Goal: Check status

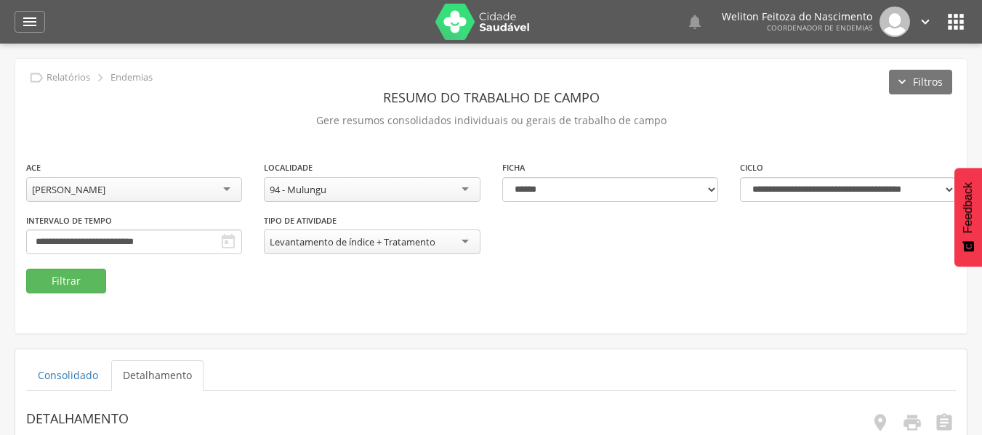
click at [139, 375] on link "Detalhamento" at bounding box center [157, 375] width 92 height 31
click at [66, 288] on button "Filtrar" at bounding box center [66, 281] width 80 height 25
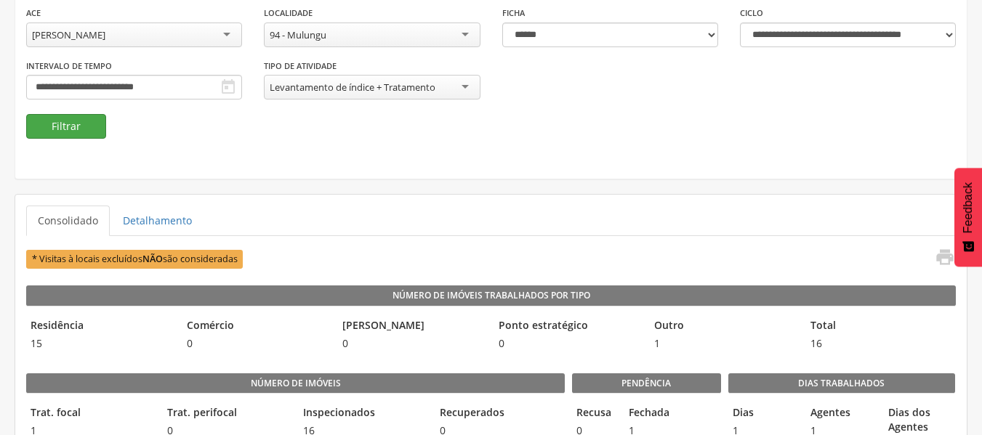
scroll to position [166, 0]
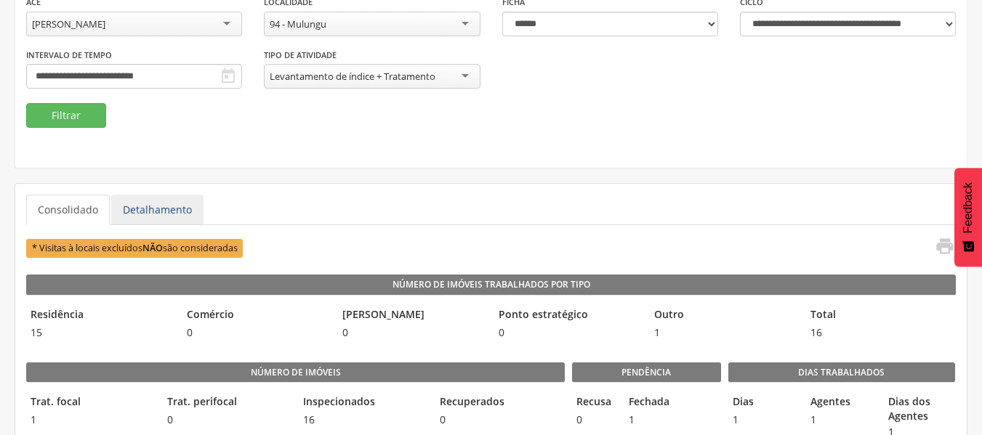
click at [170, 208] on link "Detalhamento" at bounding box center [157, 210] width 92 height 31
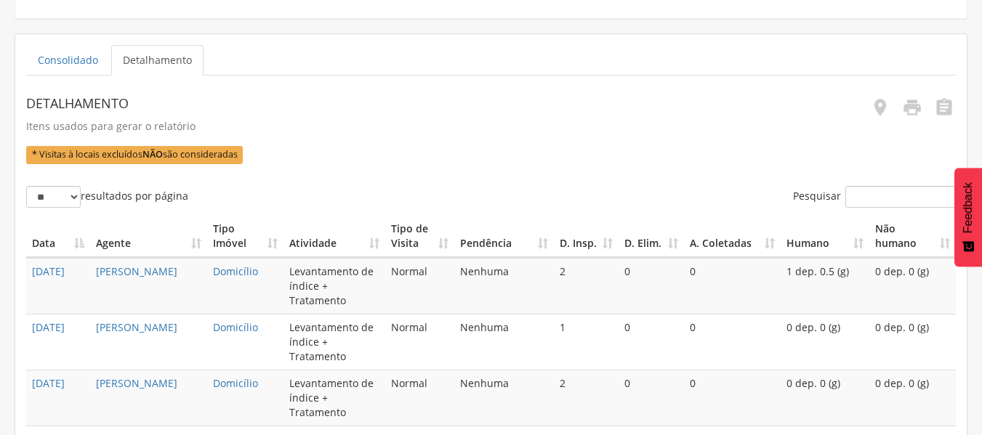
scroll to position [317, 0]
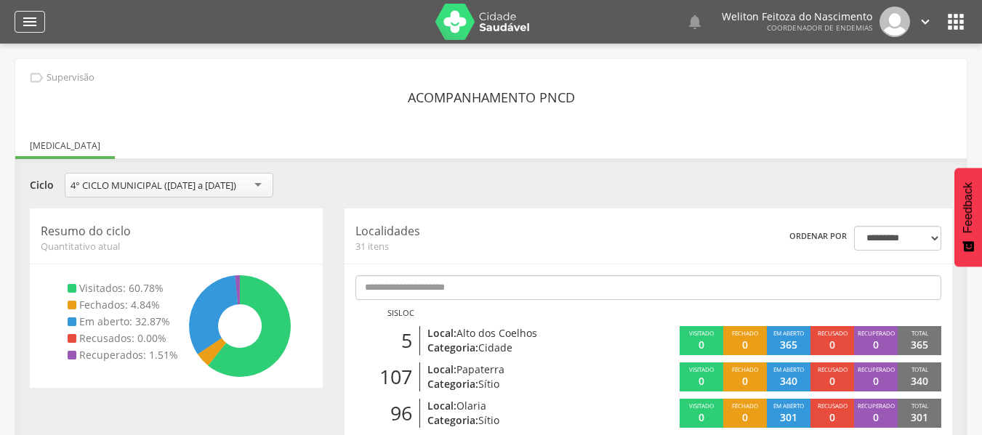
click at [31, 28] on icon "" at bounding box center [29, 21] width 17 height 17
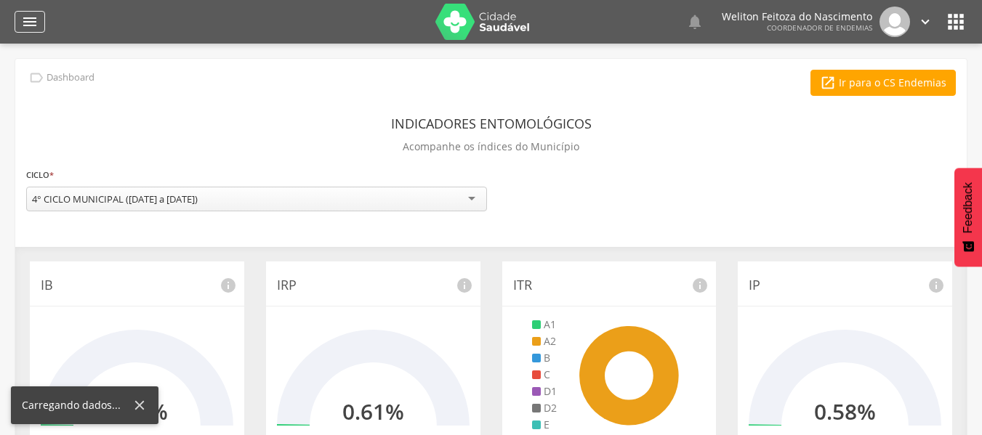
click at [24, 20] on icon "" at bounding box center [29, 21] width 17 height 17
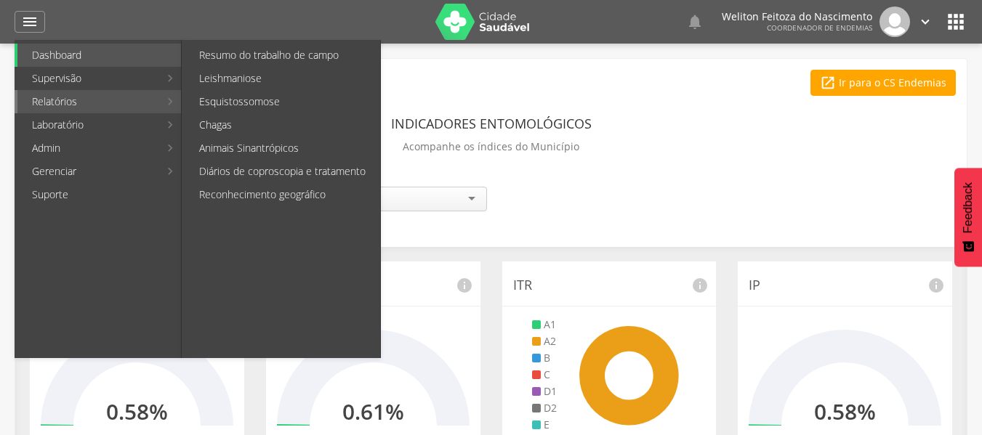
click at [57, 102] on link "Relatórios" at bounding box center [88, 101] width 142 height 23
click at [254, 56] on link "Resumo do trabalho de campo" at bounding box center [282, 55] width 195 height 23
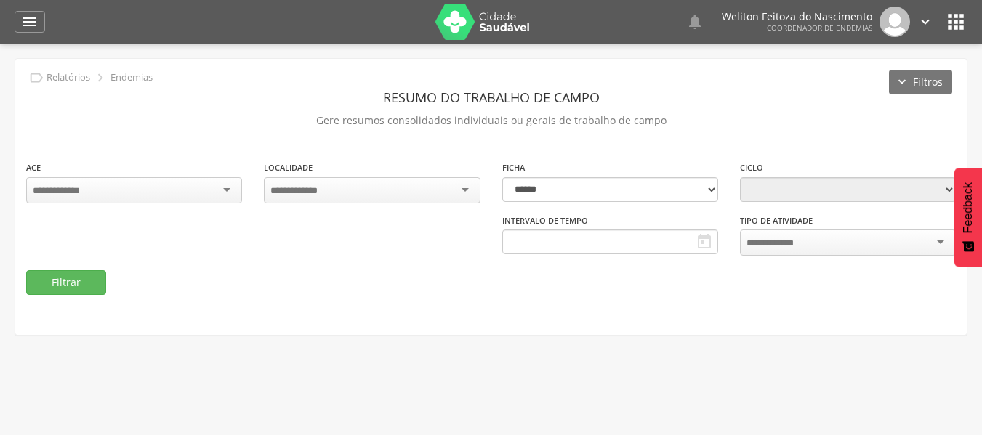
type input "**********"
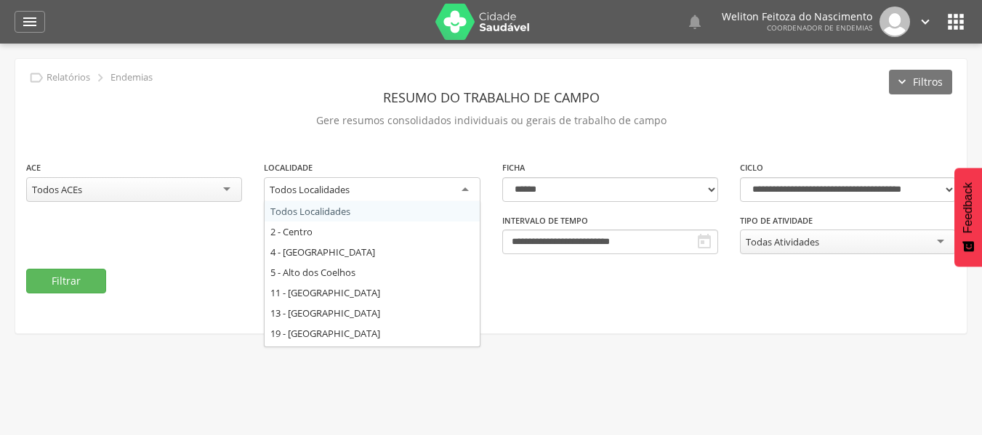
click at [461, 190] on div "Todos Localidades" at bounding box center [372, 190] width 216 height 26
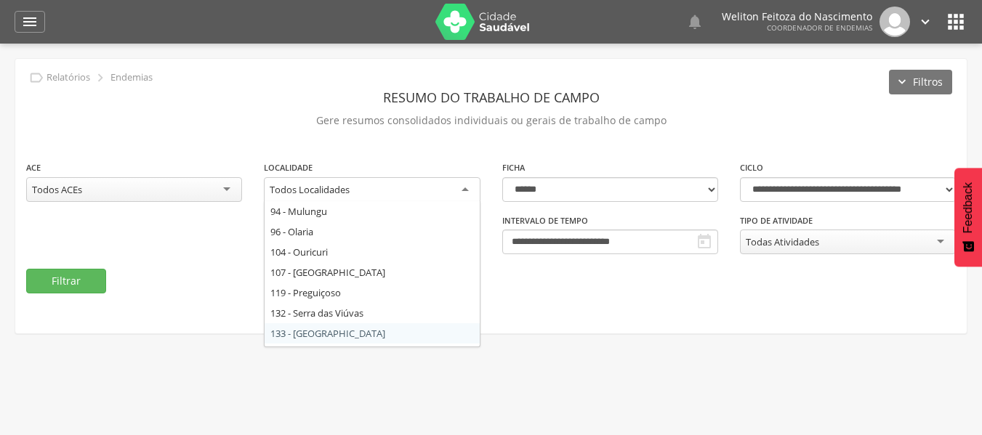
scroll to position [283, 0]
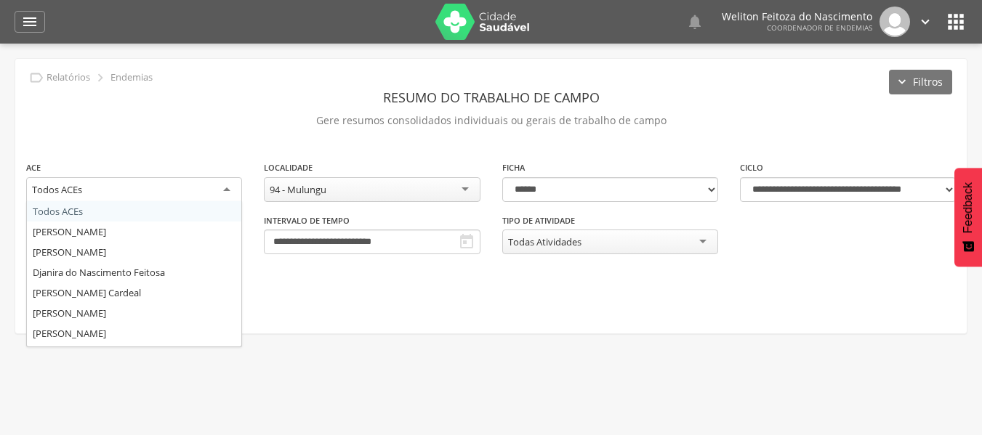
click at [222, 190] on div "Todos ACEs" at bounding box center [134, 190] width 216 height 26
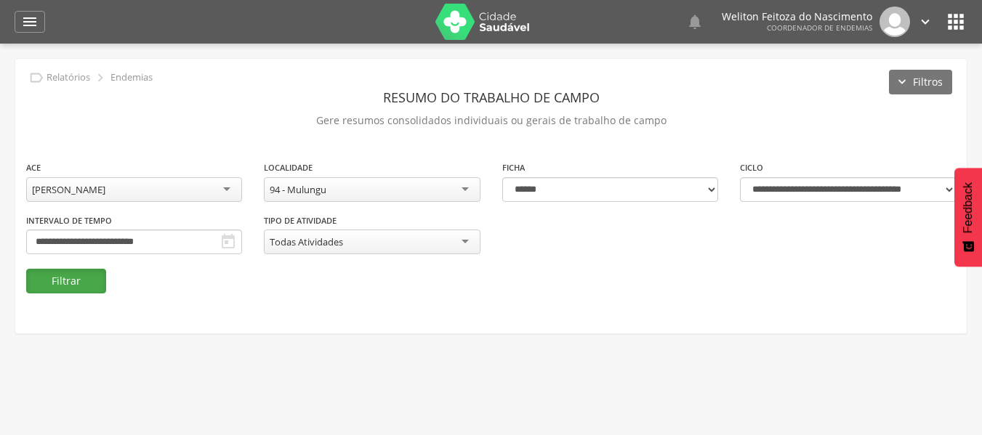
click at [81, 291] on button "Filtrar" at bounding box center [66, 281] width 80 height 25
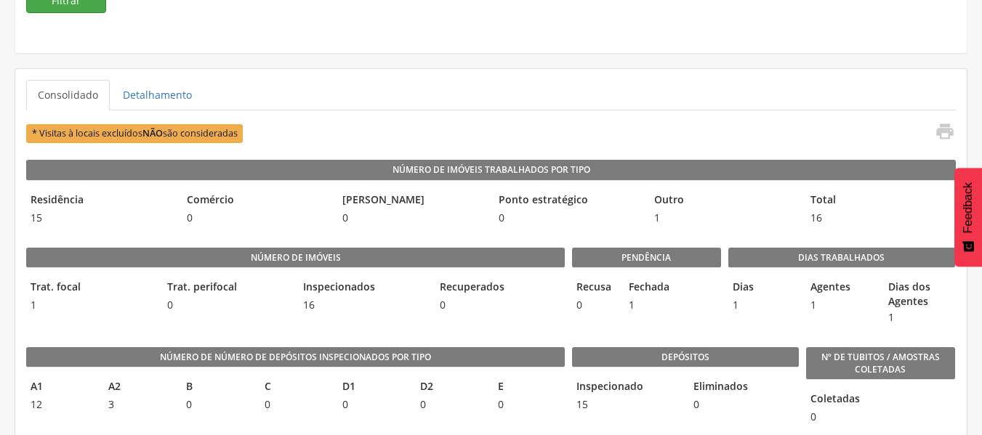
scroll to position [281, 0]
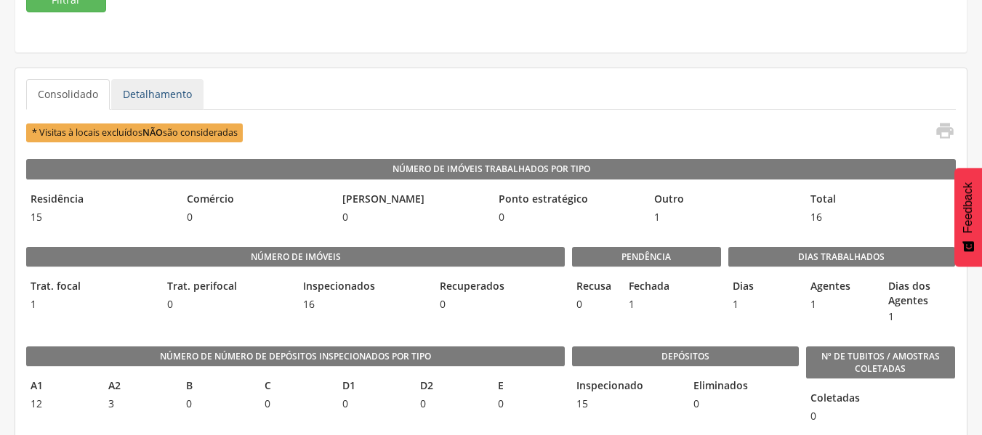
click at [169, 101] on link "Detalhamento" at bounding box center [157, 94] width 92 height 31
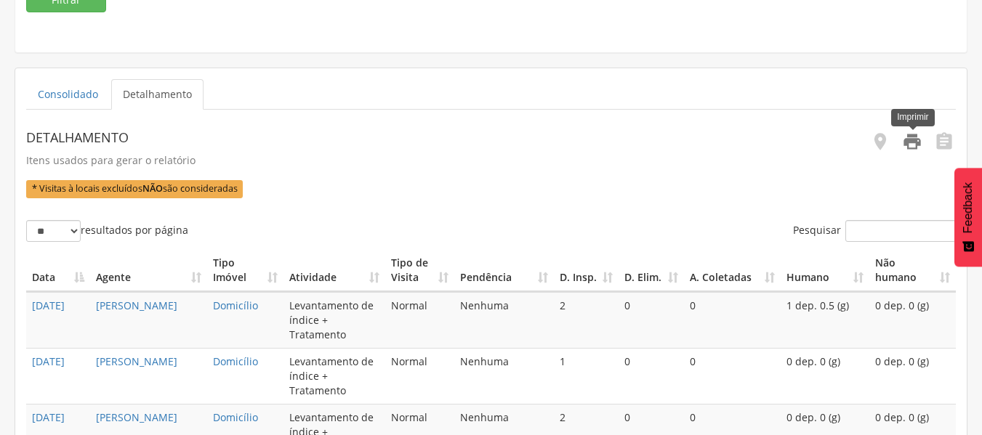
click at [913, 145] on icon "" at bounding box center [912, 142] width 20 height 20
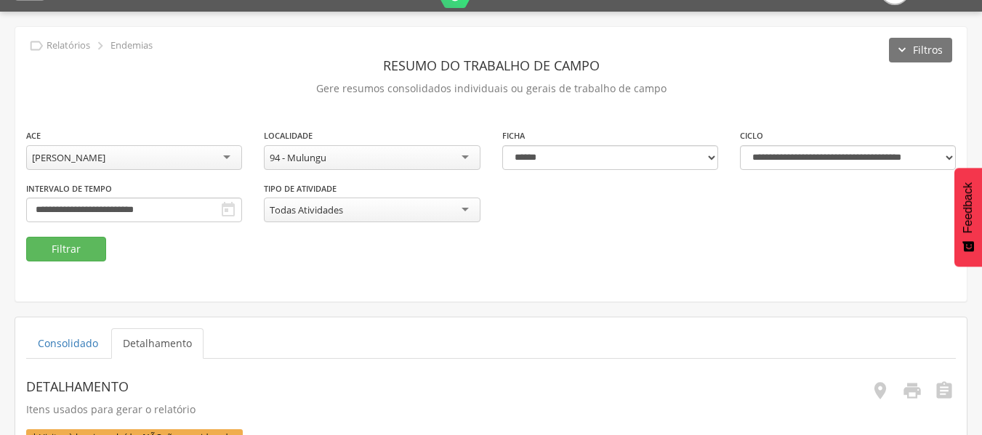
scroll to position [0, 0]
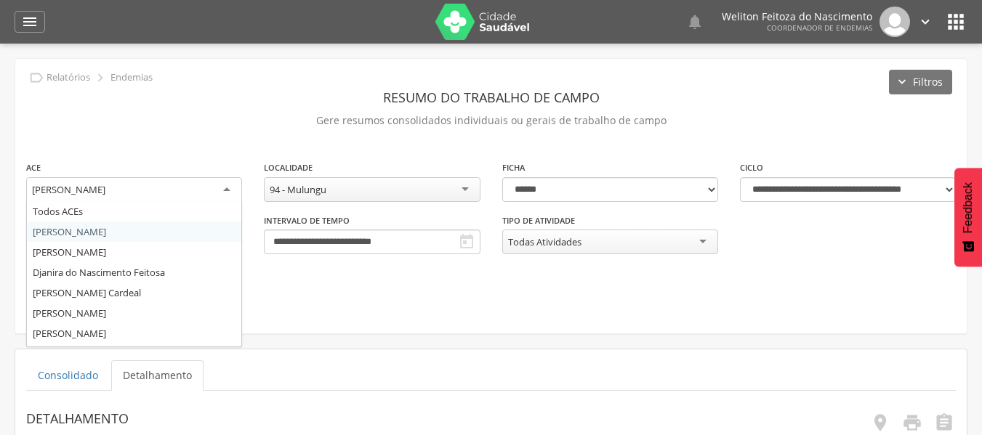
click at [230, 191] on div "[PERSON_NAME]" at bounding box center [134, 190] width 216 height 26
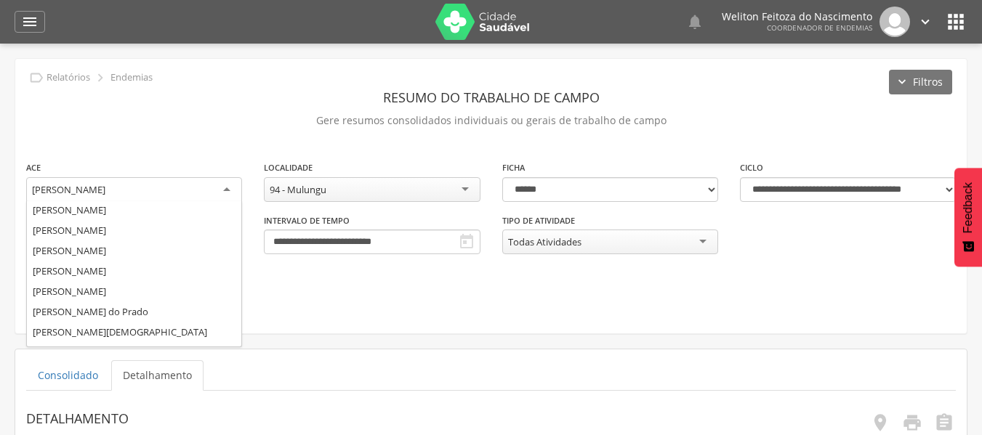
scroll to position [185, 0]
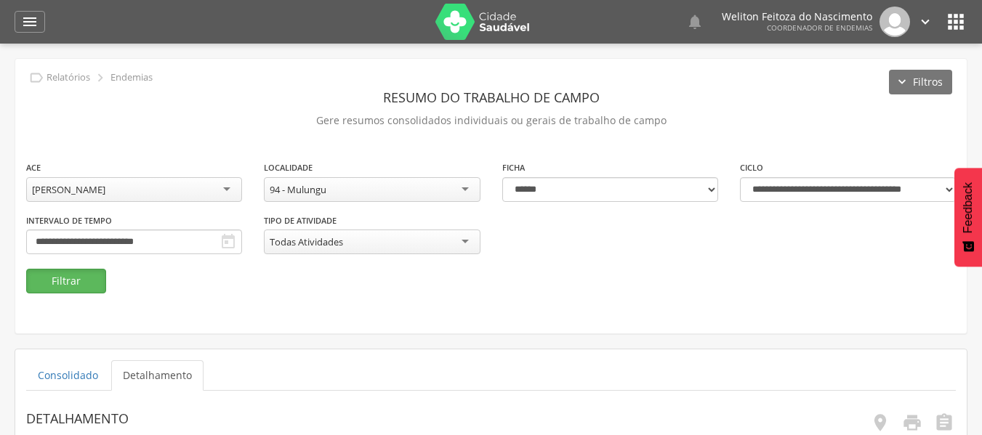
click at [81, 289] on button "Filtrar" at bounding box center [66, 281] width 80 height 25
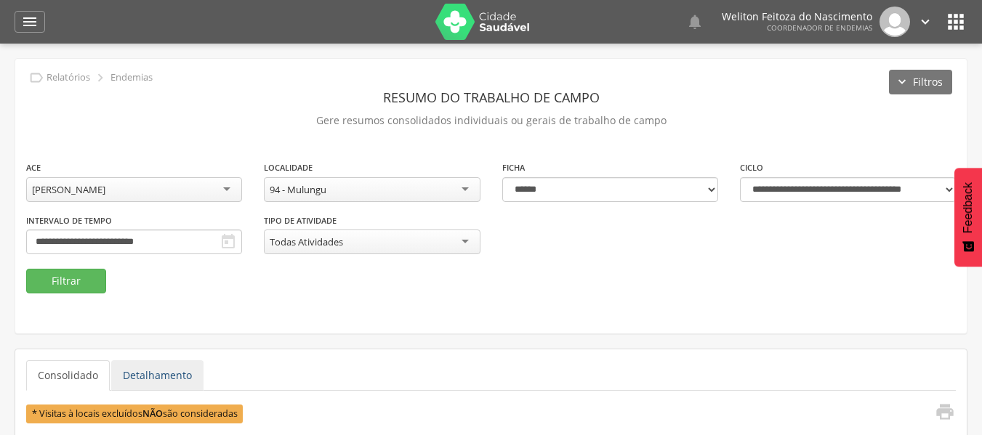
click at [190, 372] on link "Detalhamento" at bounding box center [157, 375] width 92 height 31
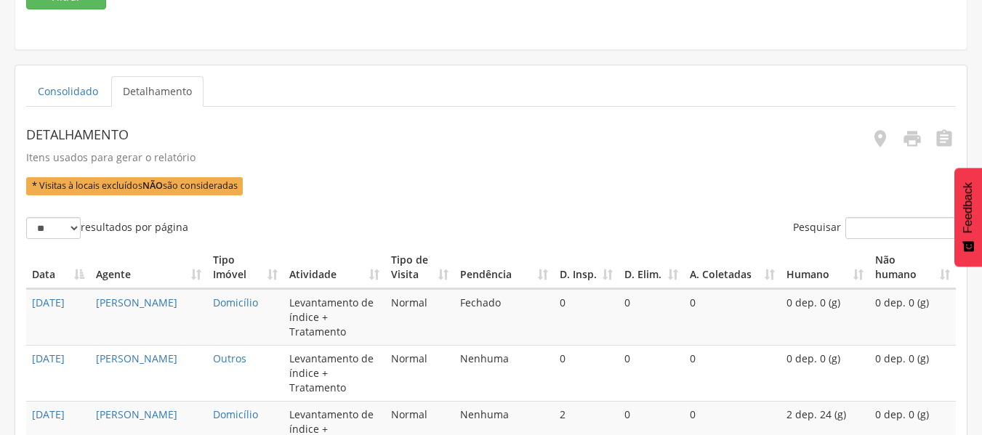
scroll to position [286, 0]
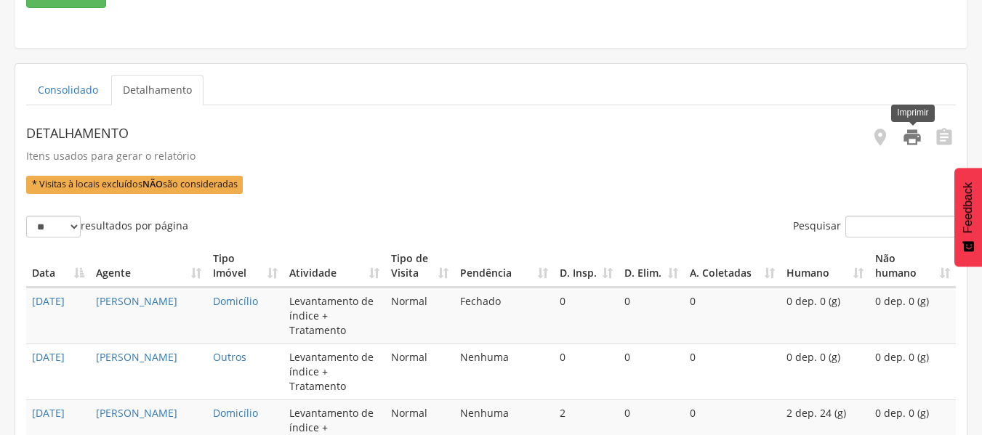
click at [916, 143] on icon "" at bounding box center [912, 137] width 20 height 20
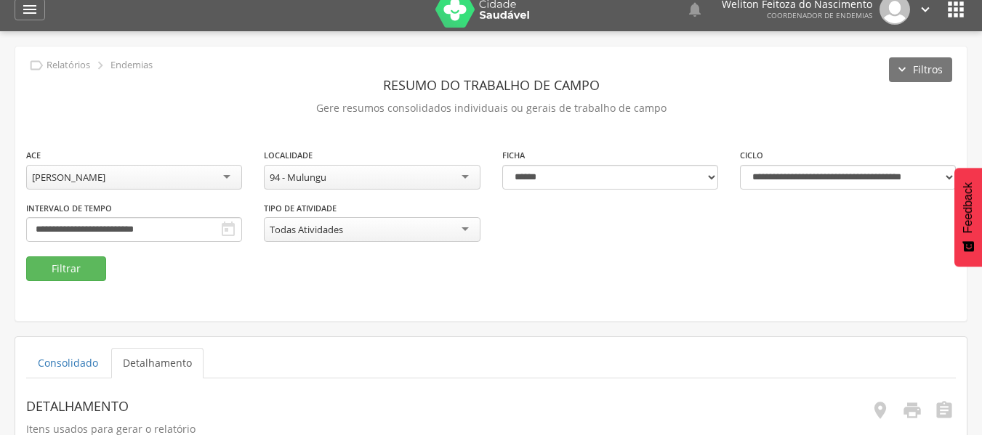
scroll to position [12, 0]
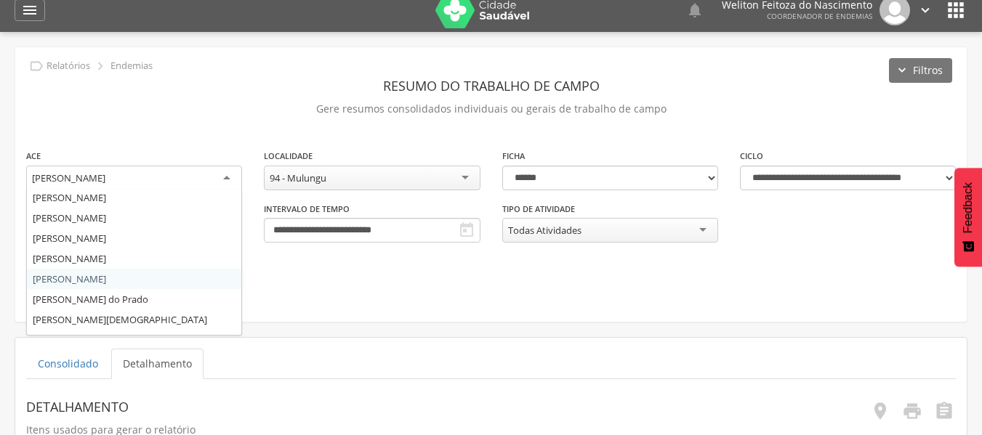
click at [232, 179] on div "[PERSON_NAME]" at bounding box center [134, 179] width 216 height 26
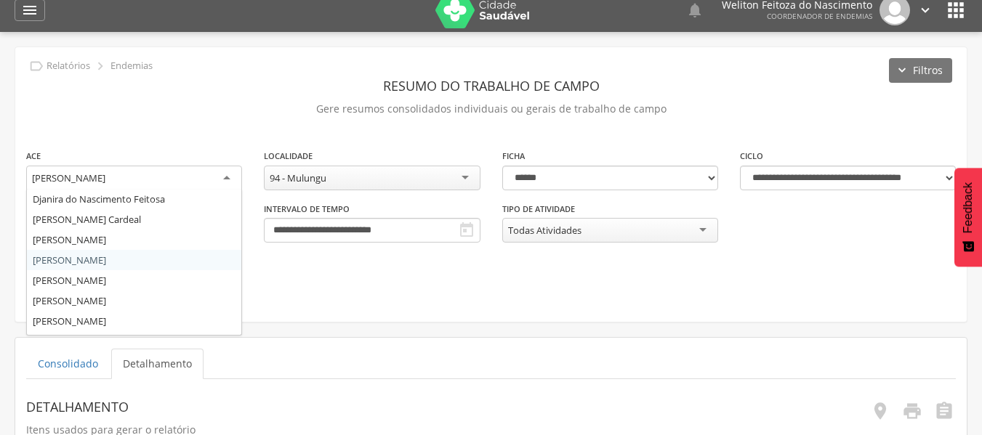
scroll to position [61, 0]
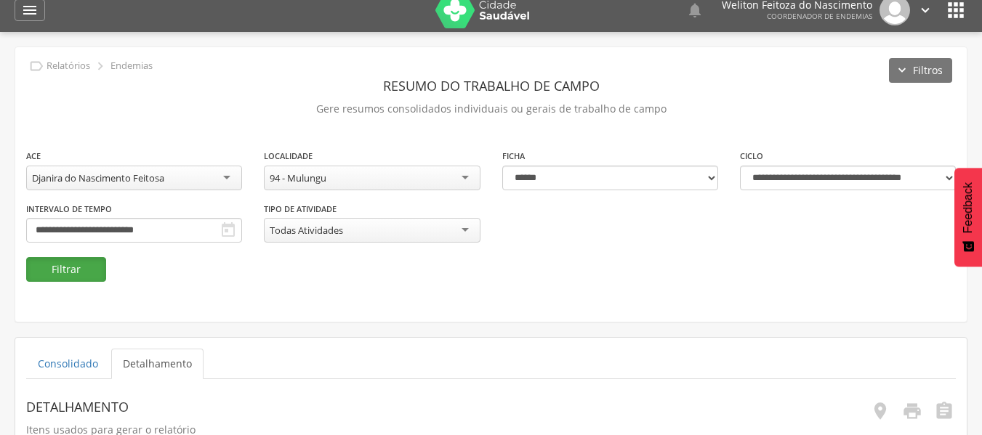
click at [80, 265] on button "Filtrar" at bounding box center [66, 269] width 80 height 25
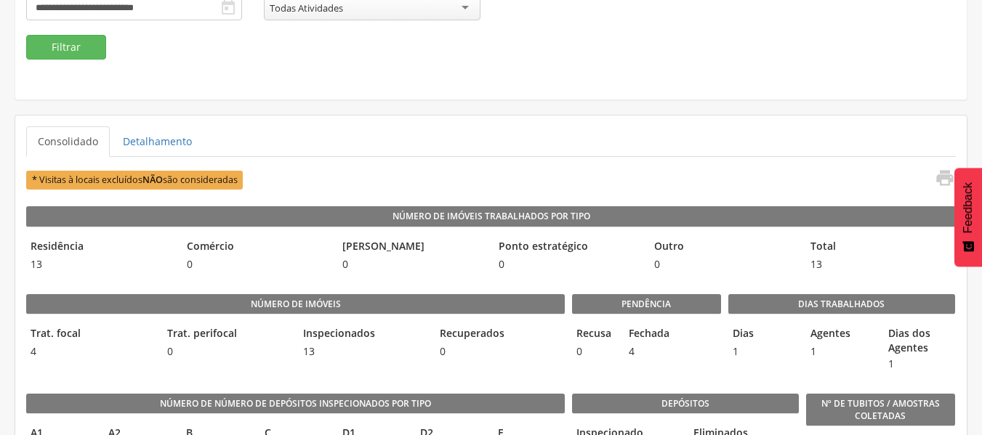
scroll to position [235, 0]
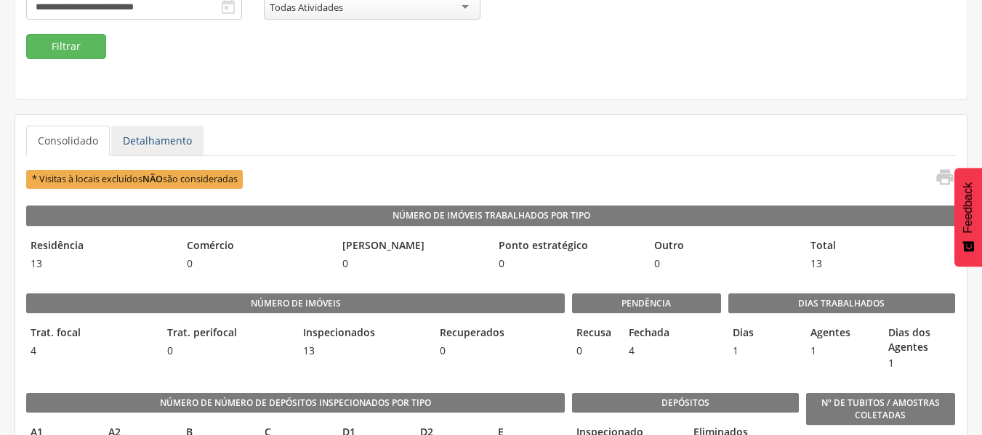
click at [175, 141] on link "Detalhamento" at bounding box center [157, 141] width 92 height 31
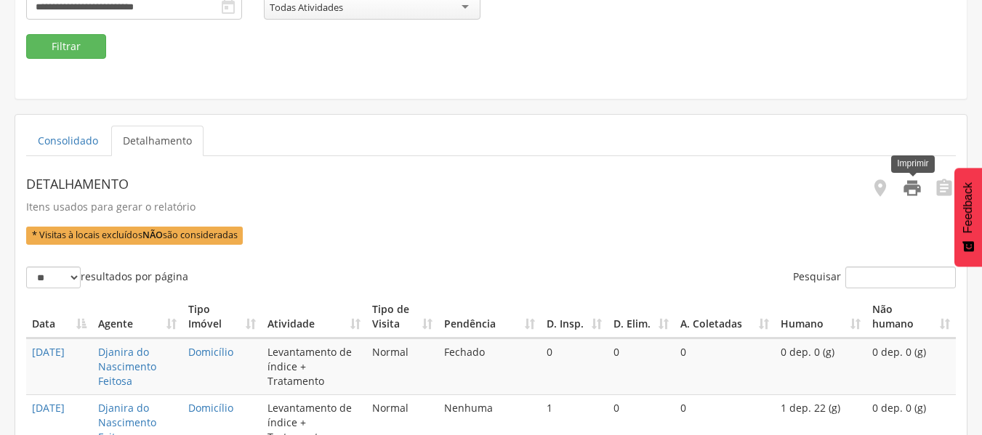
click at [914, 193] on icon "" at bounding box center [912, 188] width 20 height 20
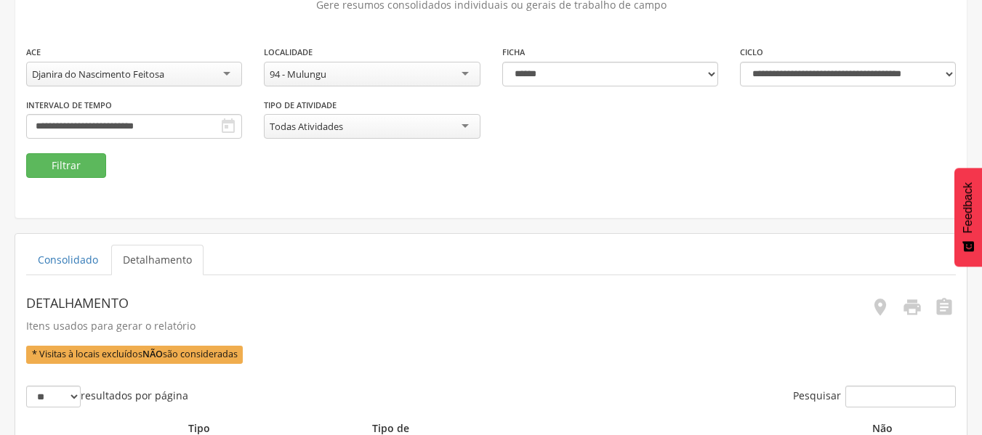
scroll to position [114, 0]
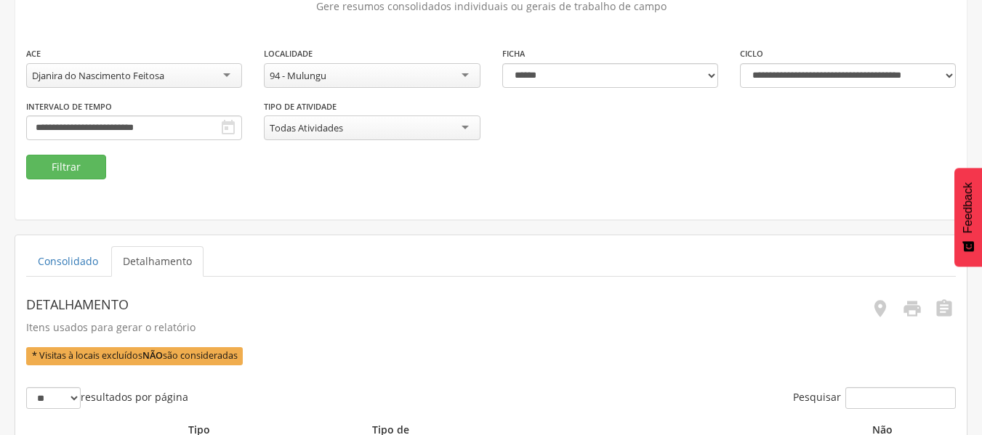
click at [229, 87] on div "Djanira do Nascimento Feitosa Todos ACEs Blenda da Silva Tavares Carlos Antonio…" at bounding box center [134, 75] width 216 height 25
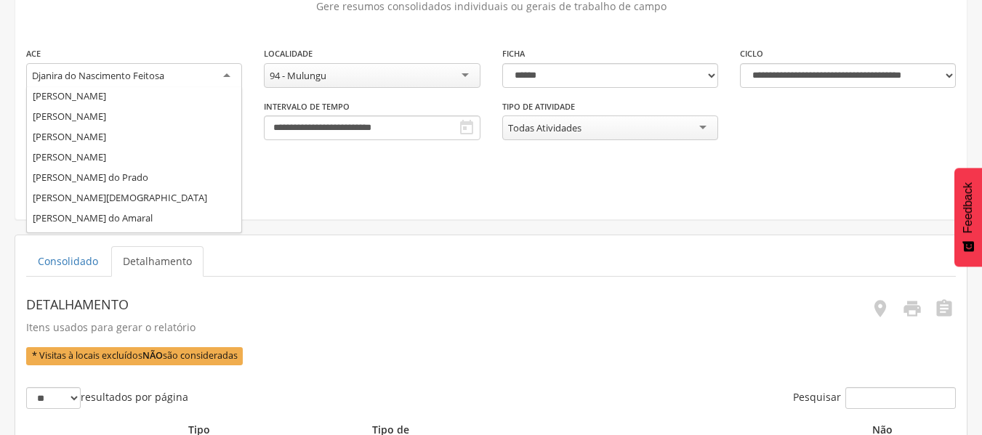
scroll to position [206, 0]
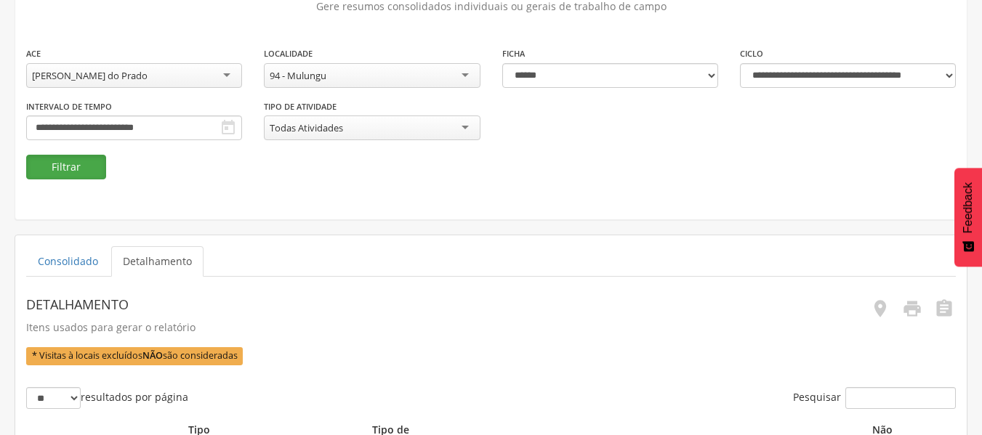
click at [70, 171] on button "Filtrar" at bounding box center [66, 167] width 80 height 25
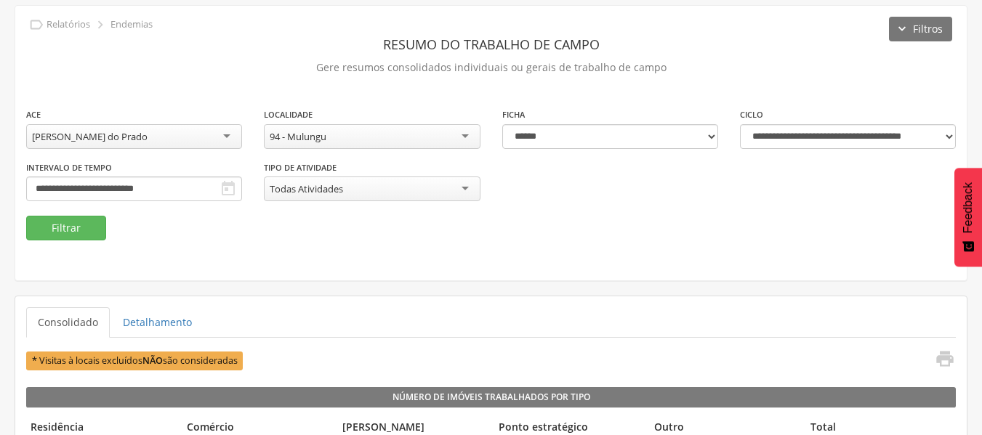
scroll to position [114, 0]
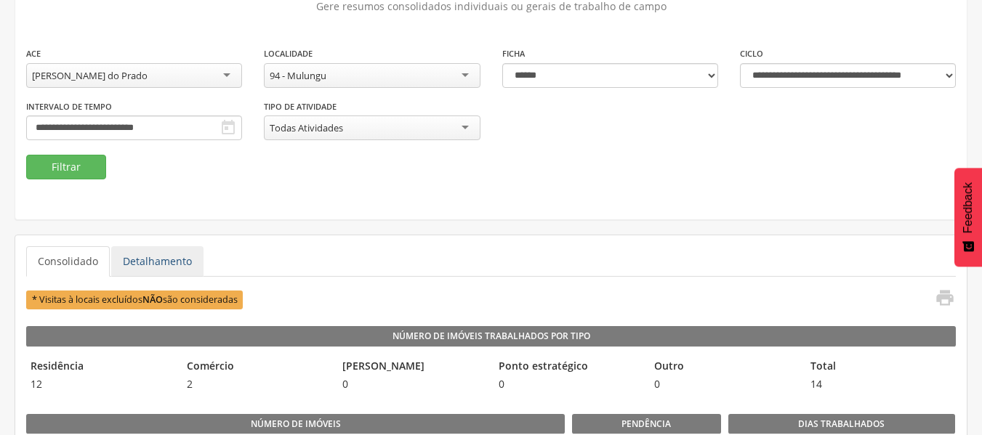
click at [161, 260] on link "Detalhamento" at bounding box center [157, 261] width 92 height 31
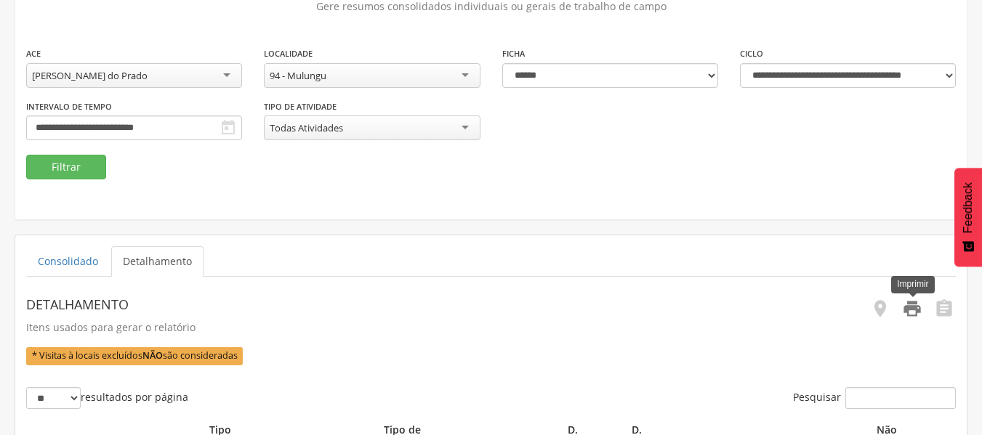
click at [910, 310] on icon "" at bounding box center [912, 309] width 20 height 20
